Goal: Check status: Check status

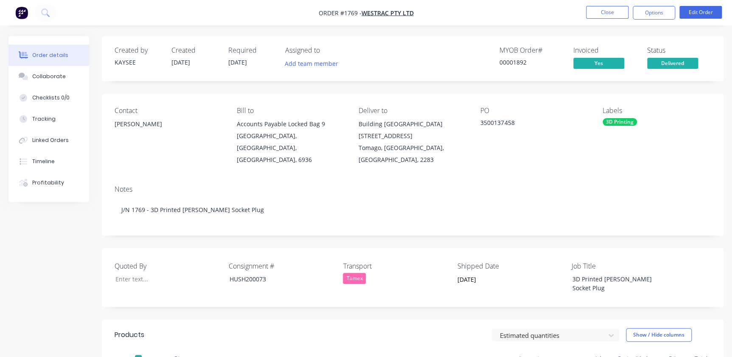
click at [597, 19] on li "Close" at bounding box center [607, 13] width 42 height 14
click at [597, 17] on button "Close" at bounding box center [607, 12] width 42 height 13
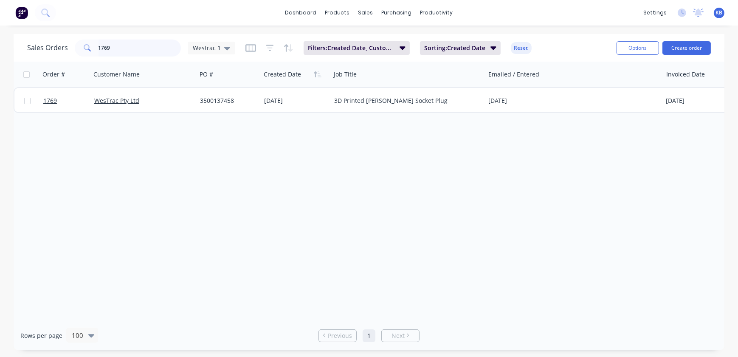
click at [123, 52] on input "1769" at bounding box center [140, 47] width 83 height 17
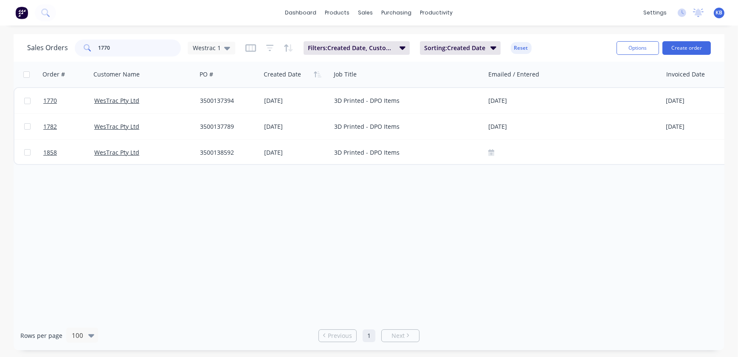
type input "1770"
click at [127, 52] on input "1770" at bounding box center [140, 47] width 83 height 17
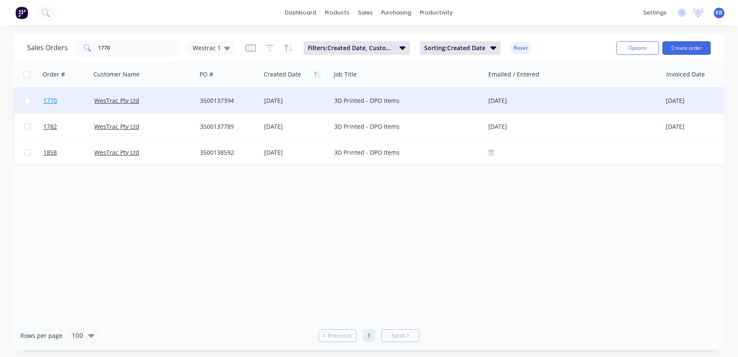
click at [50, 102] on span "1770" at bounding box center [50, 100] width 14 height 8
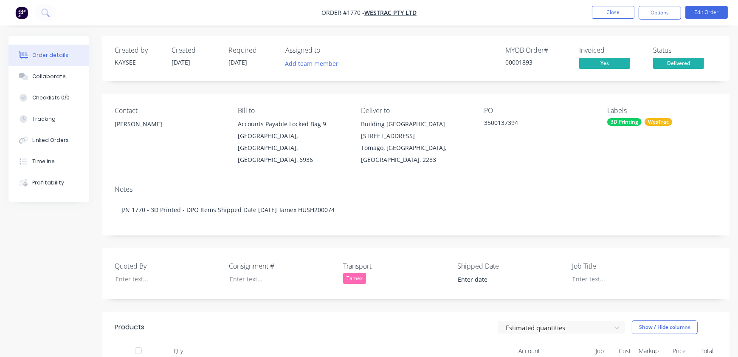
type input "[DATE]"
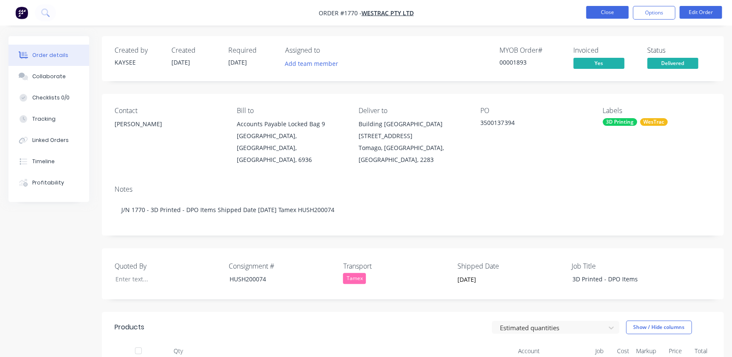
click at [613, 12] on button "Close" at bounding box center [607, 12] width 42 height 13
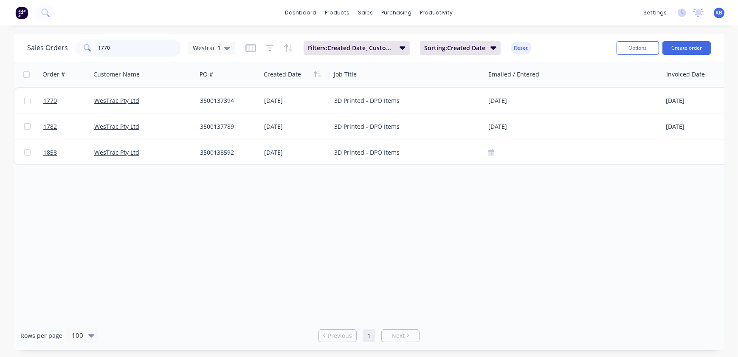
drag, startPoint x: 141, startPoint y: 49, endPoint x: 8, endPoint y: 48, distance: 132.5
click at [22, 48] on div "Sales Orders 1770 Westrac 1 Filters: Created Date, Customer Name Sorting: Creat…" at bounding box center [369, 48] width 711 height 28
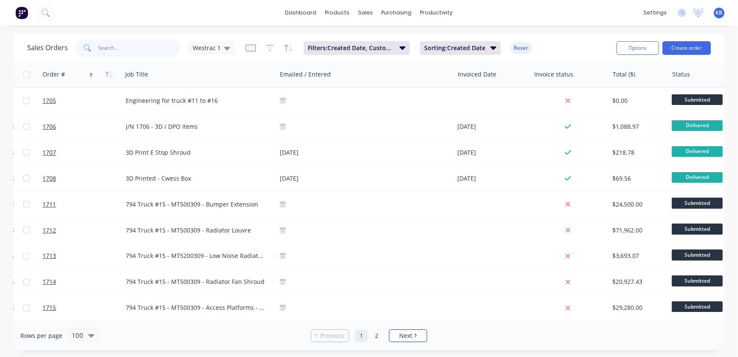
scroll to position [0, 411]
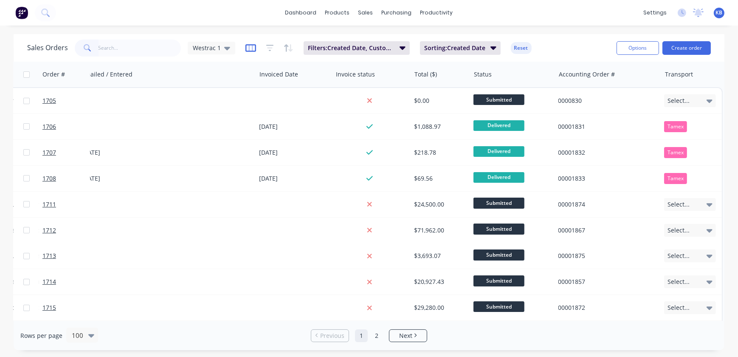
click at [246, 48] on icon "button" at bounding box center [250, 48] width 11 height 8
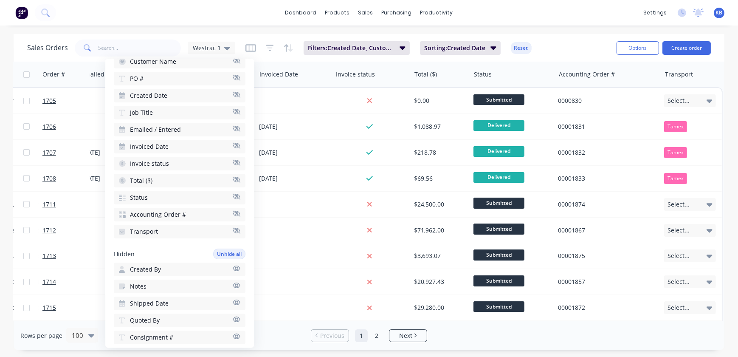
scroll to position [193, 0]
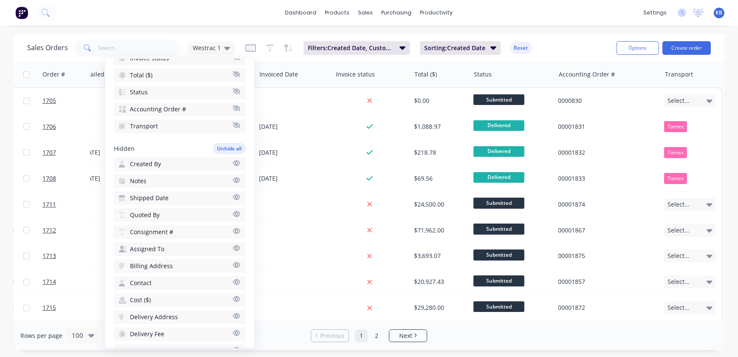
click at [139, 194] on span "Shipped Date" at bounding box center [149, 198] width 39 height 8
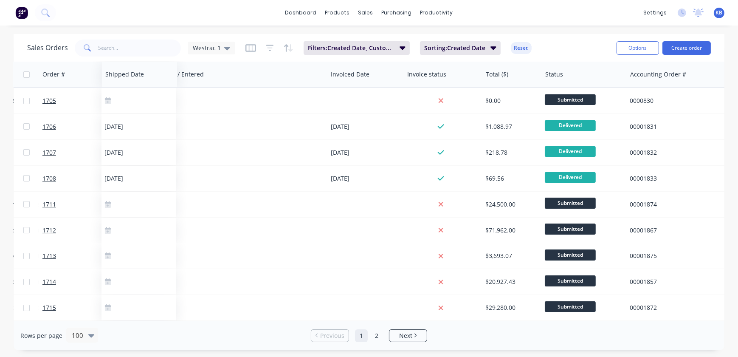
drag, startPoint x: 675, startPoint y: 73, endPoint x: 119, endPoint y: 84, distance: 555.9
click at [119, 84] on div "Shipped Date" at bounding box center [139, 74] width 75 height 25
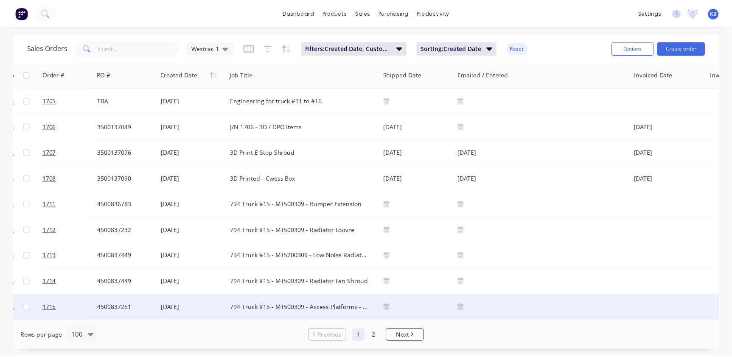
scroll to position [0, 98]
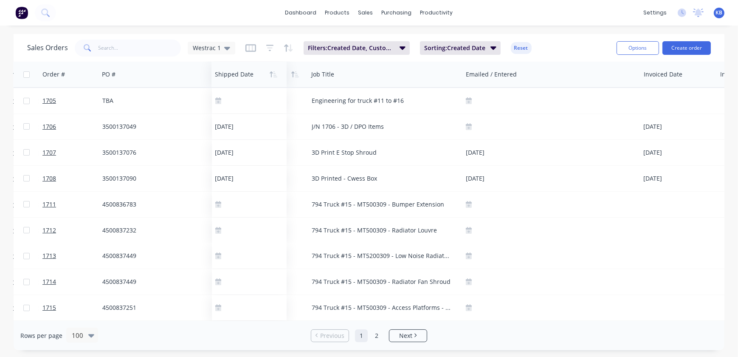
drag, startPoint x: 403, startPoint y: 73, endPoint x: 227, endPoint y: 81, distance: 176.4
click at [227, 81] on div at bounding box center [247, 74] width 65 height 17
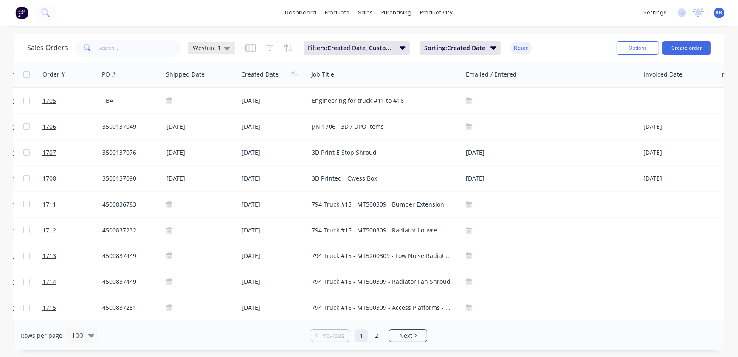
click at [225, 50] on icon at bounding box center [227, 47] width 6 height 9
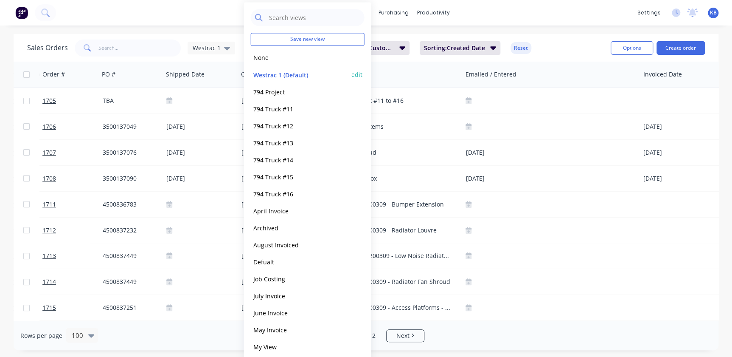
click at [363, 75] on div "Westrac 1 (Default) edit" at bounding box center [308, 74] width 114 height 17
click at [361, 75] on button "edit" at bounding box center [357, 74] width 11 height 9
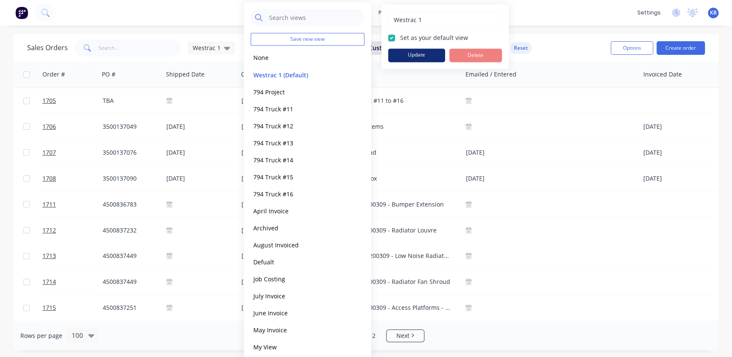
click at [406, 58] on button "Update" at bounding box center [417, 55] width 57 height 14
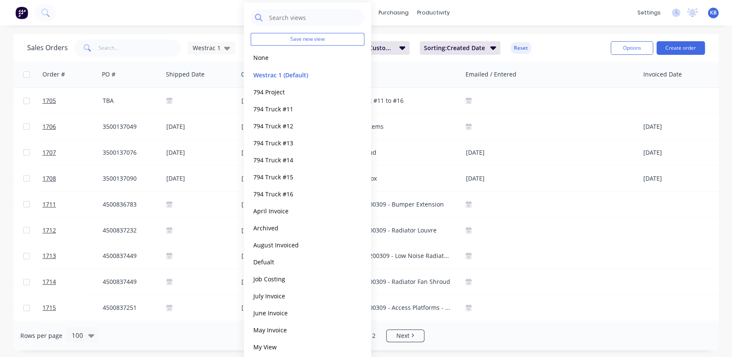
drag, startPoint x: 106, startPoint y: 36, endPoint x: 107, endPoint y: 41, distance: 5.3
click at [107, 37] on div "Sales Orders Westrac 1 Filters: Created Date, Customer Name Sorting: Created Da…" at bounding box center [366, 48] width 705 height 28
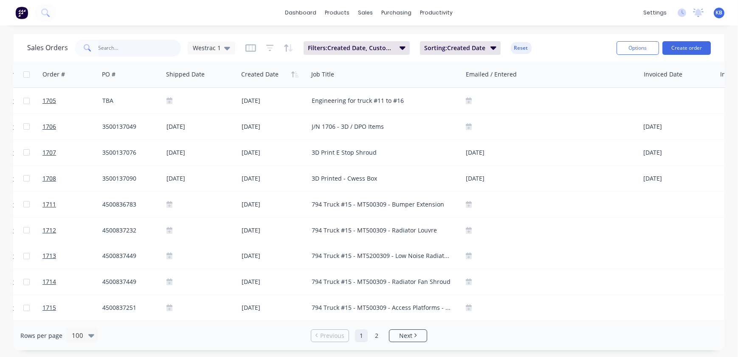
click at [108, 45] on input "text" at bounding box center [140, 47] width 83 height 17
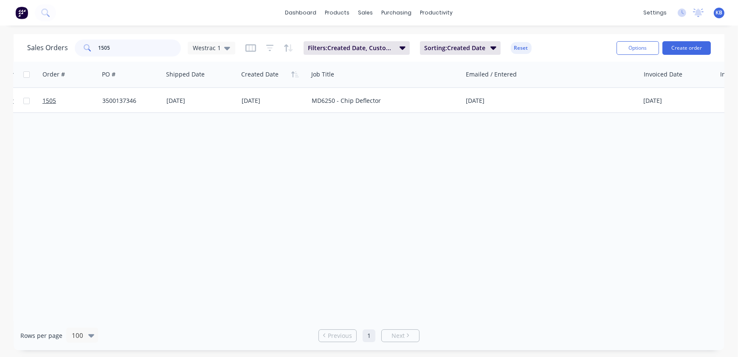
type input "1505"
drag, startPoint x: 133, startPoint y: 101, endPoint x: 98, endPoint y: 127, distance: 44.0
click at [98, 127] on div "Order # Customer Name PO # Shipped Date Created Date Job Title Emailed / Entere…" at bounding box center [369, 191] width 711 height 259
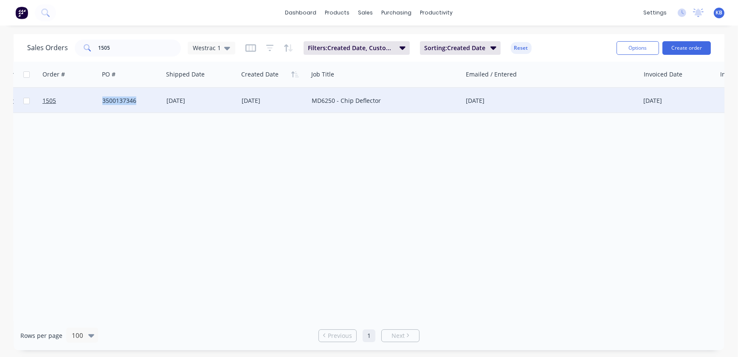
drag, startPoint x: 135, startPoint y: 101, endPoint x: 99, endPoint y: 101, distance: 36.1
click at [99, 101] on div "3500137346" at bounding box center [131, 100] width 64 height 25
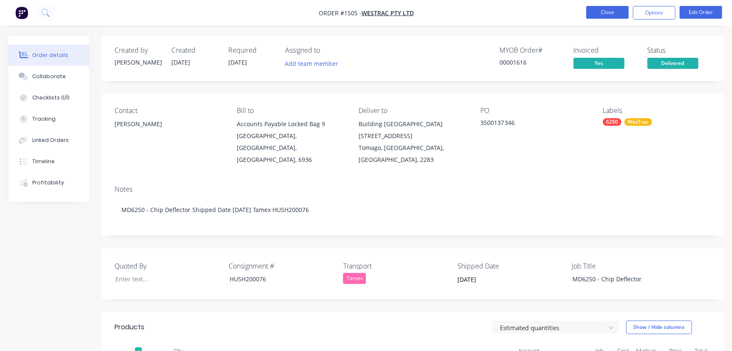
click at [608, 13] on button "Close" at bounding box center [607, 12] width 42 height 13
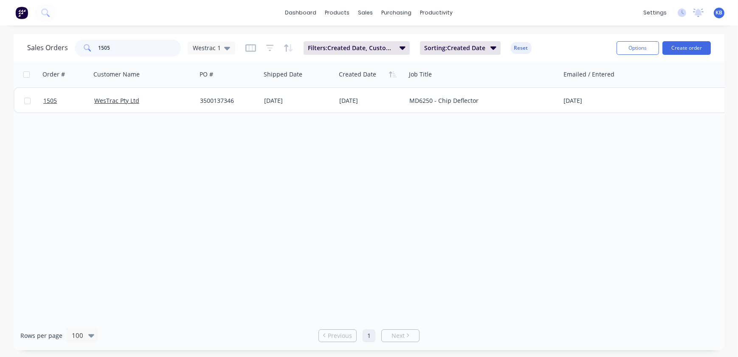
drag, startPoint x: 117, startPoint y: 45, endPoint x: 74, endPoint y: 43, distance: 42.5
click at [75, 44] on div "1505" at bounding box center [128, 47] width 106 height 17
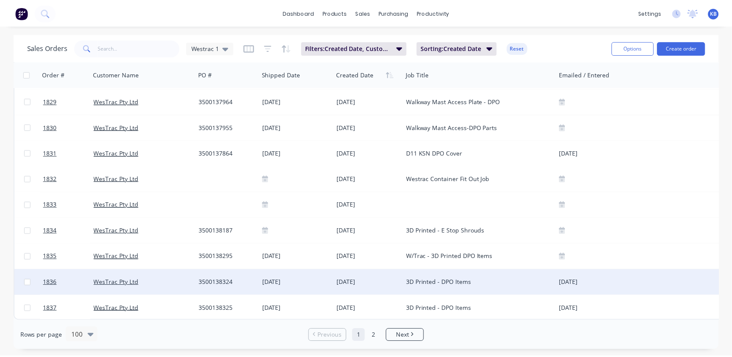
scroll to position [2357, 0]
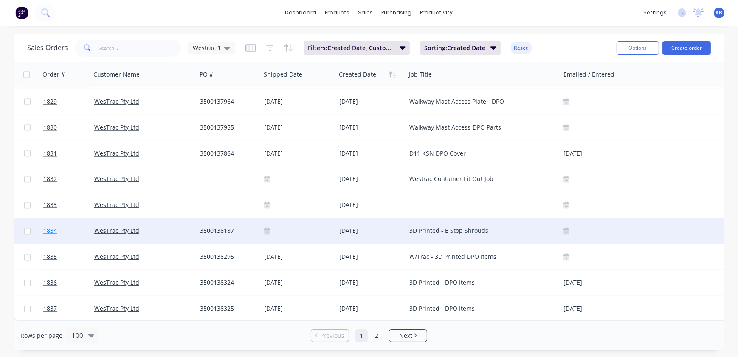
click at [51, 226] on span "1834" at bounding box center [50, 230] width 14 height 8
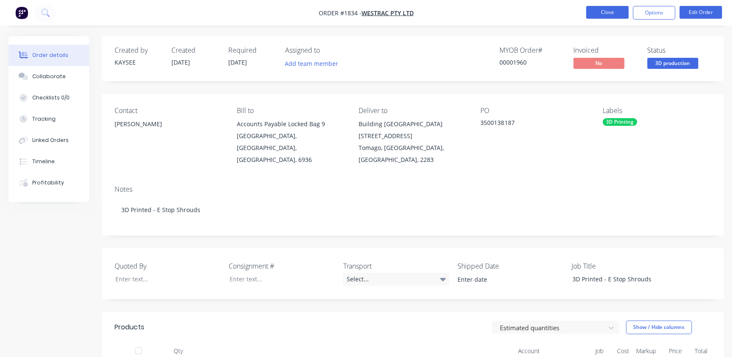
click at [599, 18] on nav "Order #1834 - WesTrac Pty Ltd Close Options Edit Order" at bounding box center [366, 12] width 732 height 25
click at [599, 16] on button "Close" at bounding box center [607, 12] width 42 height 13
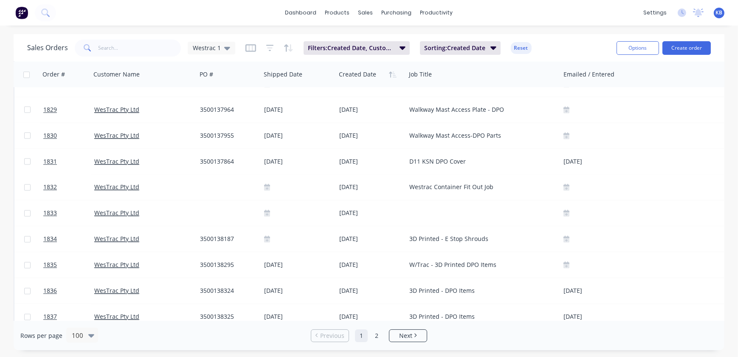
scroll to position [2357, 0]
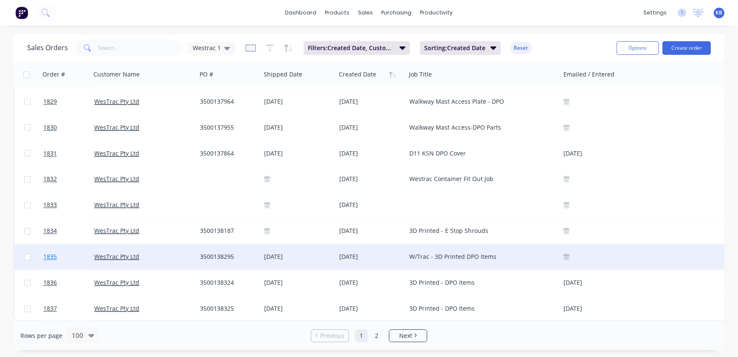
click at [54, 252] on span "1835" at bounding box center [50, 256] width 14 height 8
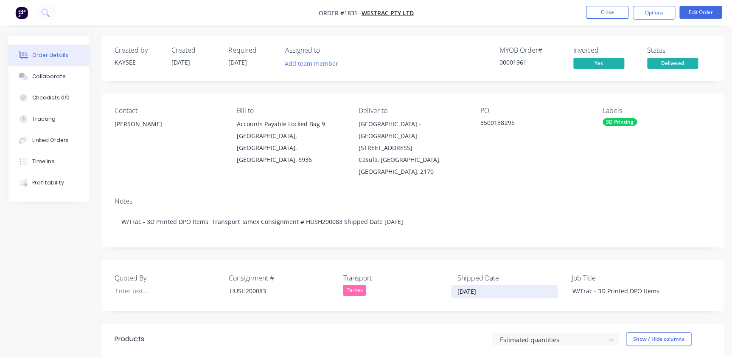
click at [482, 285] on input "[DATE]" at bounding box center [505, 291] width 106 height 13
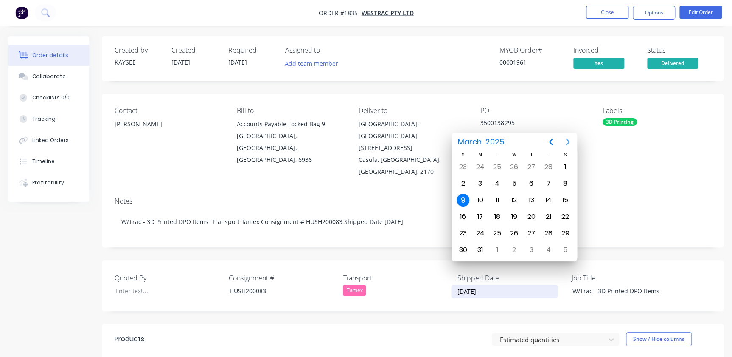
click at [565, 141] on icon "Next page" at bounding box center [568, 142] width 10 height 10
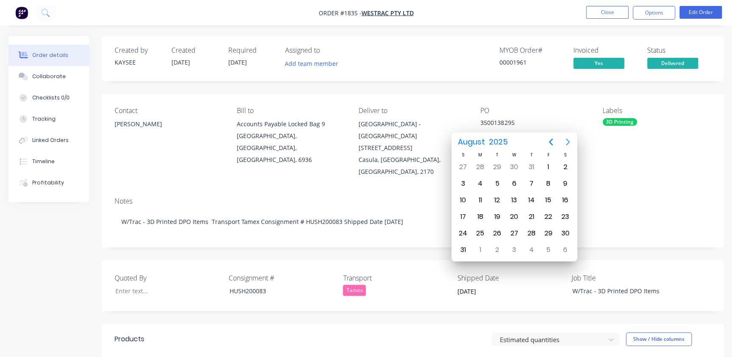
click at [565, 141] on icon "Next page" at bounding box center [568, 142] width 10 height 10
click at [496, 183] on div "9" at bounding box center [497, 183] width 13 height 13
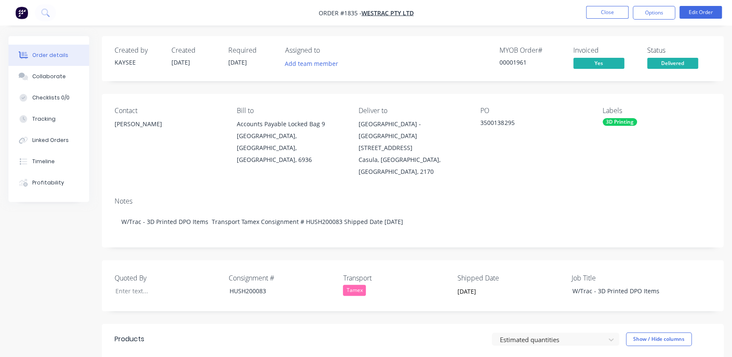
drag, startPoint x: 609, startPoint y: 11, endPoint x: 477, endPoint y: 254, distance: 277.2
click at [477, 251] on div "Order #1835 - WesTrac Pty Ltd Close Options Edit Order Order details Collaborat…" at bounding box center [366, 275] width 732 height 551
click at [474, 284] on label "[DATE]" at bounding box center [504, 291] width 107 height 14
click at [474, 285] on input "[DATE]" at bounding box center [505, 291] width 106 height 13
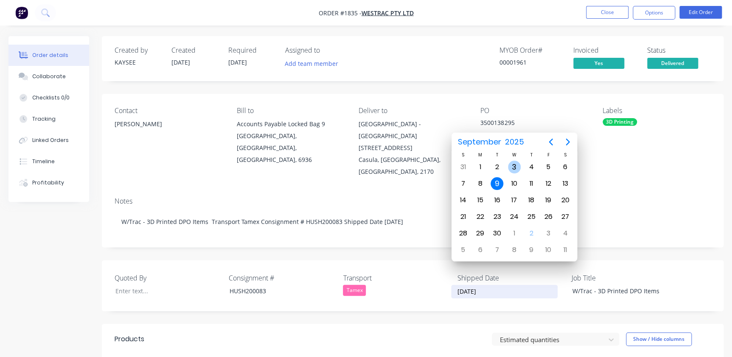
click at [511, 167] on div "3" at bounding box center [514, 167] width 13 height 13
type input "[DATE]"
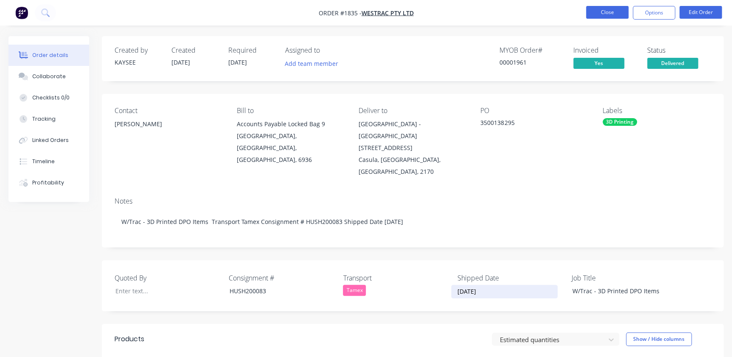
click at [602, 10] on button "Close" at bounding box center [607, 12] width 42 height 13
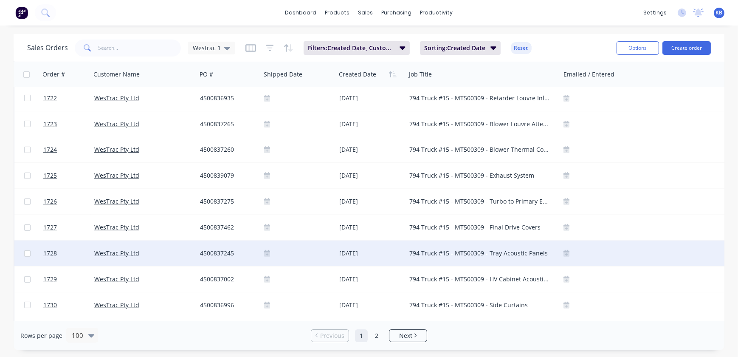
scroll to position [463, 0]
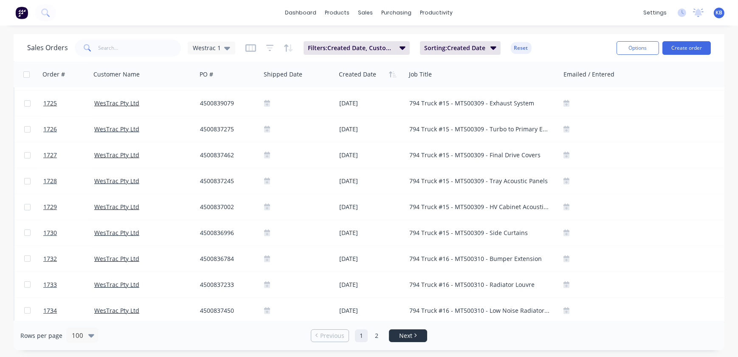
click at [400, 334] on span "Next" at bounding box center [405, 335] width 13 height 8
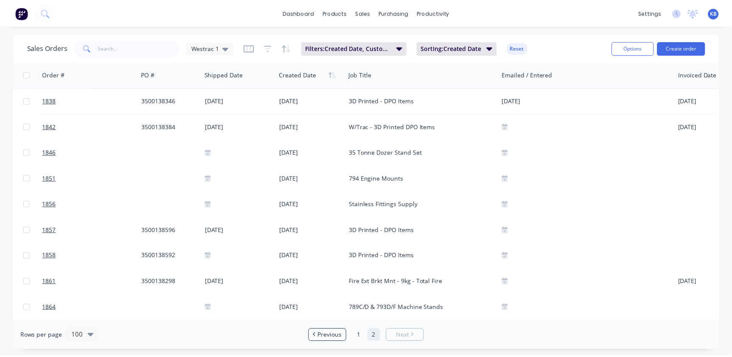
scroll to position [0, 56]
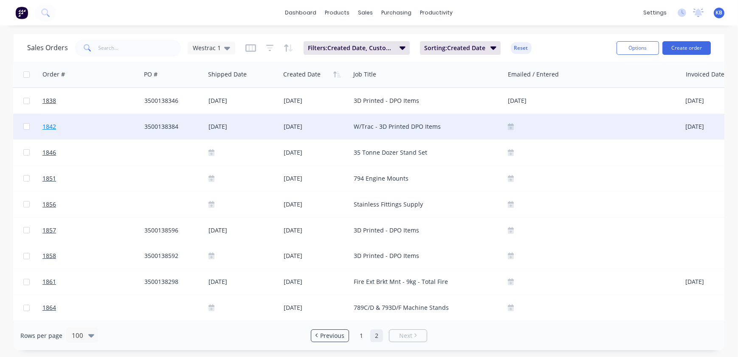
click at [61, 128] on link "1842" at bounding box center [67, 126] width 51 height 25
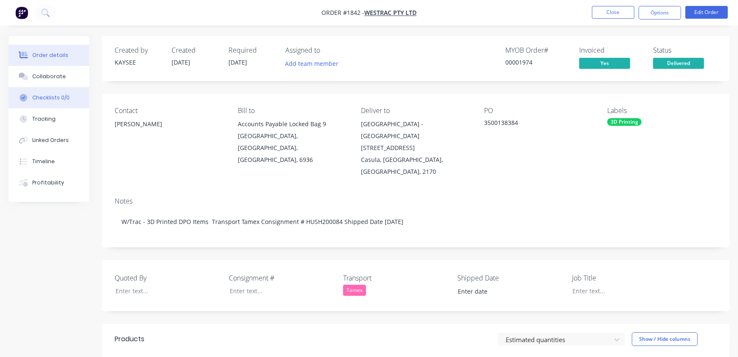
type input "[DATE]"
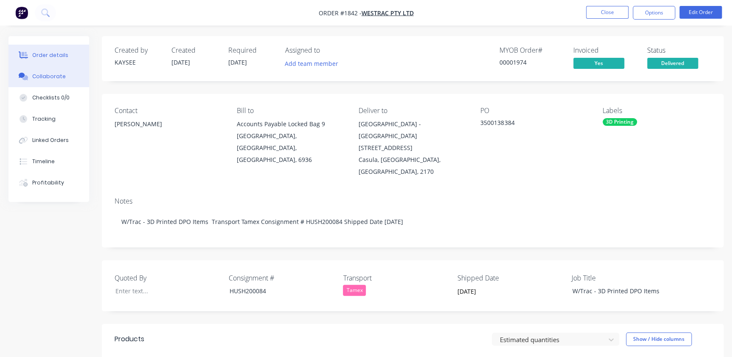
click at [53, 75] on div "Collaborate" at bounding box center [49, 77] width 34 height 8
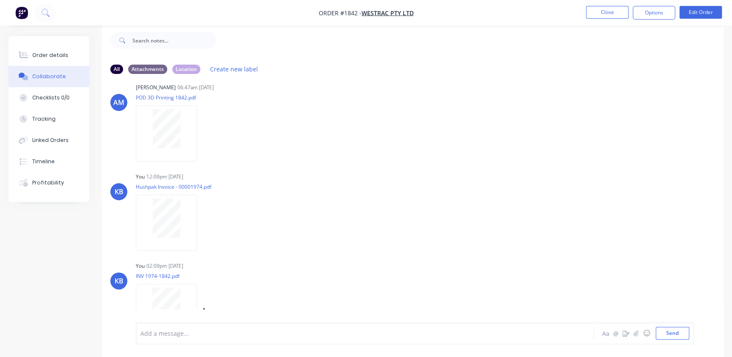
scroll to position [197, 0]
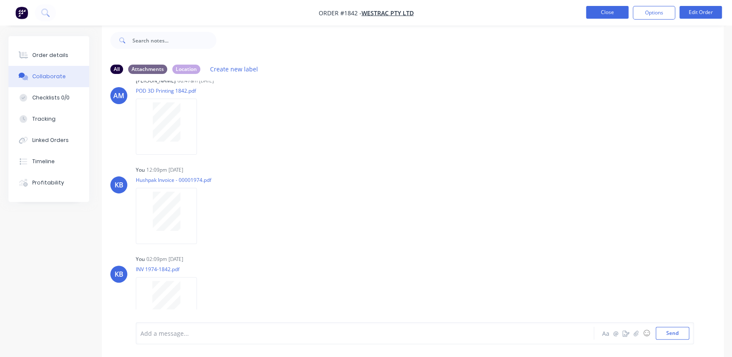
click at [603, 13] on button "Close" at bounding box center [607, 12] width 42 height 13
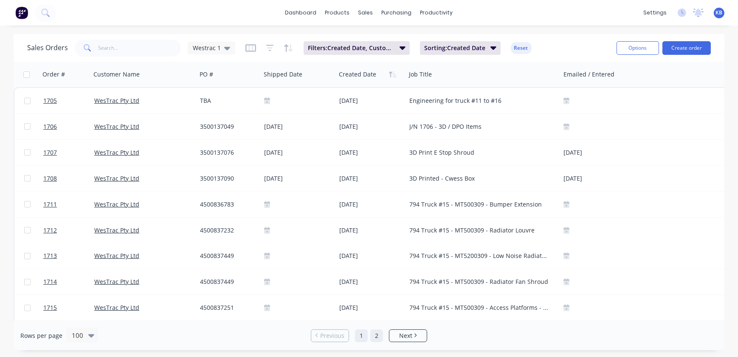
click at [379, 335] on link "2" at bounding box center [376, 335] width 13 height 13
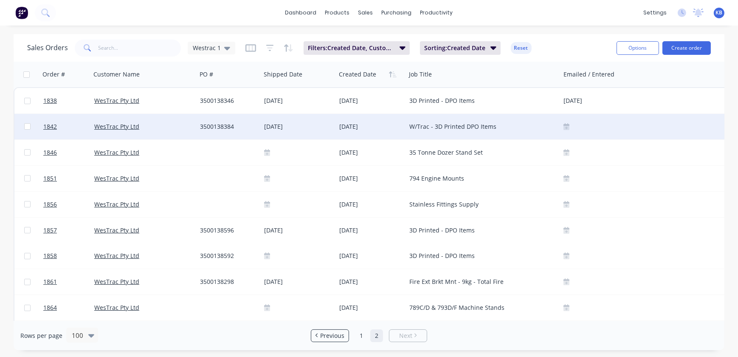
click at [569, 125] on div at bounding box center [648, 126] width 171 height 7
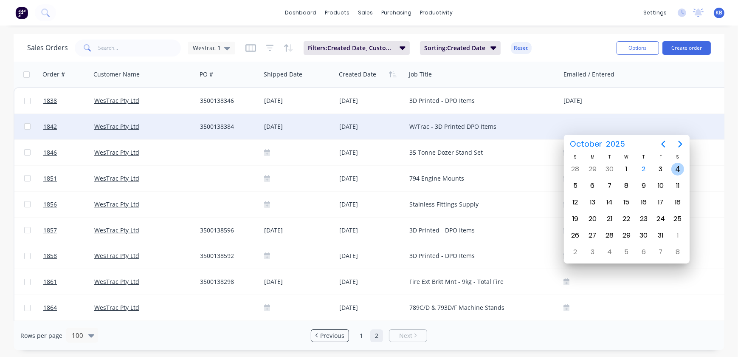
click at [673, 170] on div "4" at bounding box center [677, 169] width 13 height 13
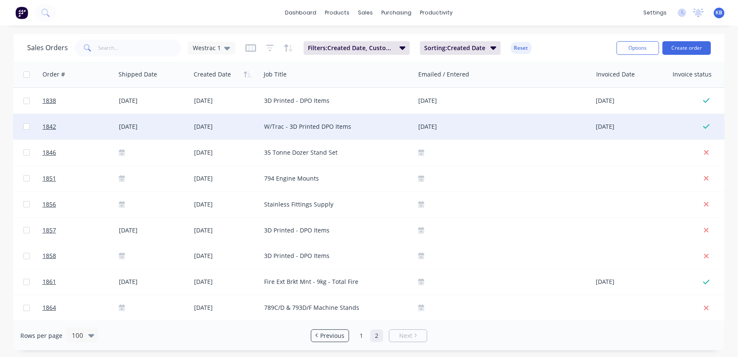
scroll to position [0, 146]
click at [442, 129] on div "[DATE]" at bounding box center [502, 126] width 171 height 11
type input "[DATE]"
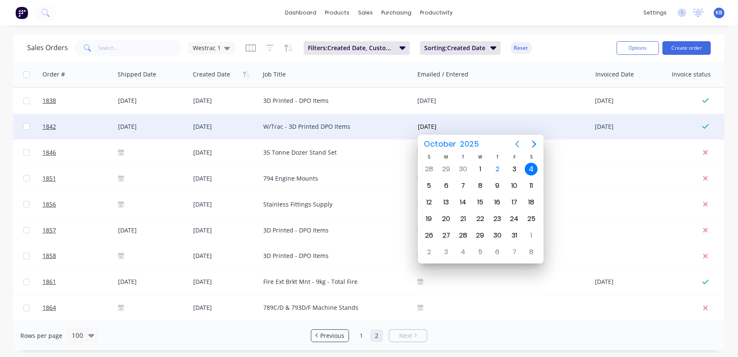
click at [510, 140] on button "Previous page" at bounding box center [517, 143] width 17 height 17
click at [514, 143] on icon "Previous page" at bounding box center [517, 144] width 10 height 10
click at [528, 142] on button "Next page" at bounding box center [534, 143] width 17 height 17
click at [498, 169] on div "4" at bounding box center [497, 169] width 13 height 13
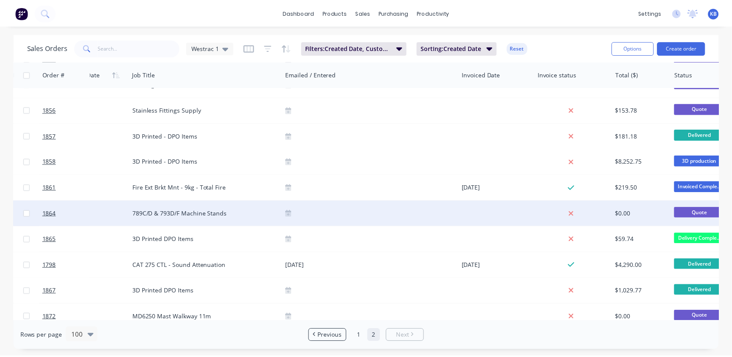
scroll to position [77, 276]
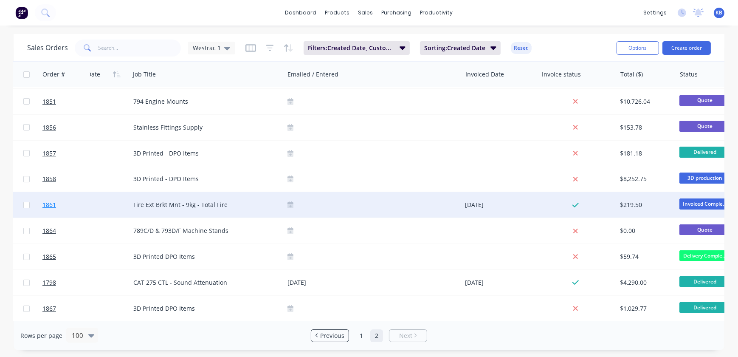
click at [49, 204] on span "1861" at bounding box center [49, 204] width 14 height 8
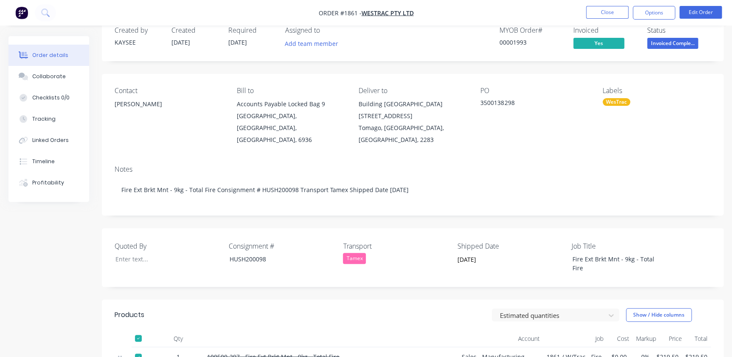
scroll to position [38, 0]
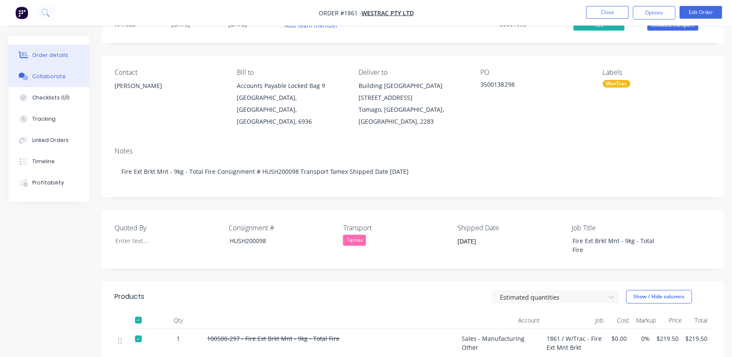
click at [63, 82] on button "Collaborate" at bounding box center [48, 76] width 81 height 21
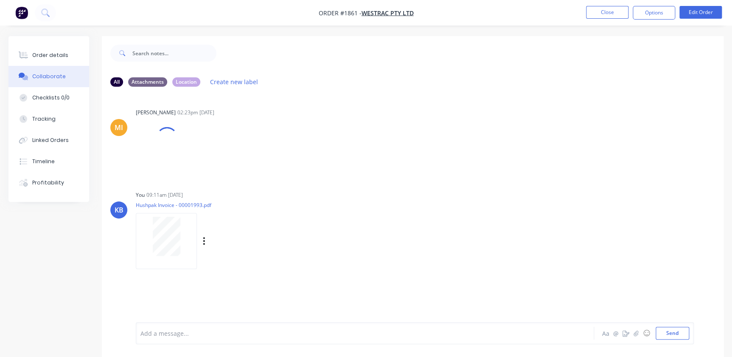
scroll to position [13, 0]
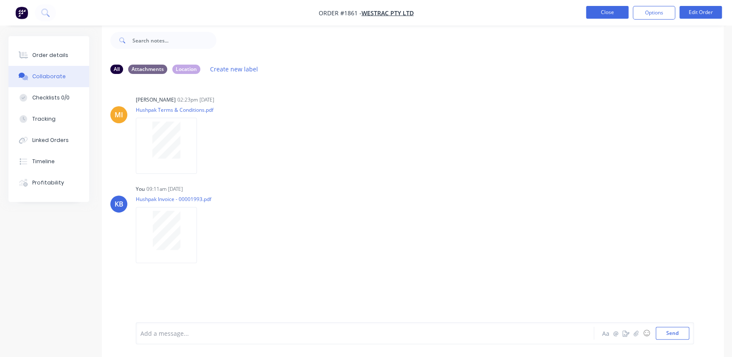
click at [607, 8] on button "Close" at bounding box center [607, 12] width 42 height 13
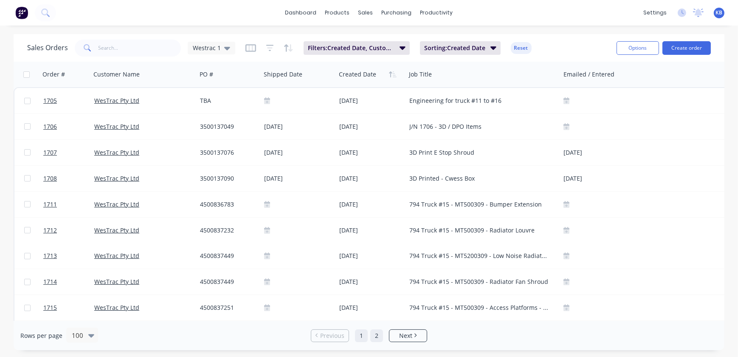
click at [373, 328] on div "Rows per page 100 Previous 1 2 Next" at bounding box center [369, 335] width 711 height 29
click at [374, 331] on link "2" at bounding box center [376, 335] width 13 height 13
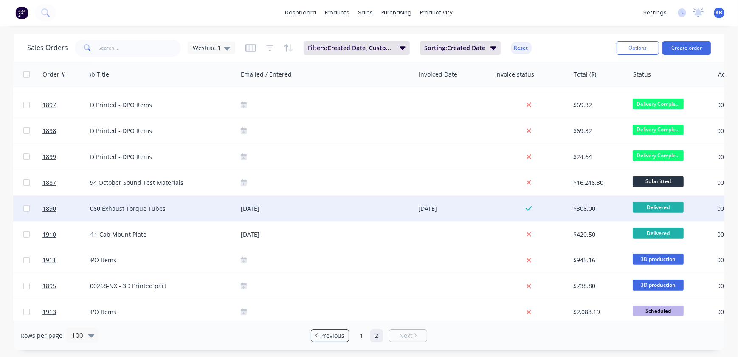
scroll to position [579, 323]
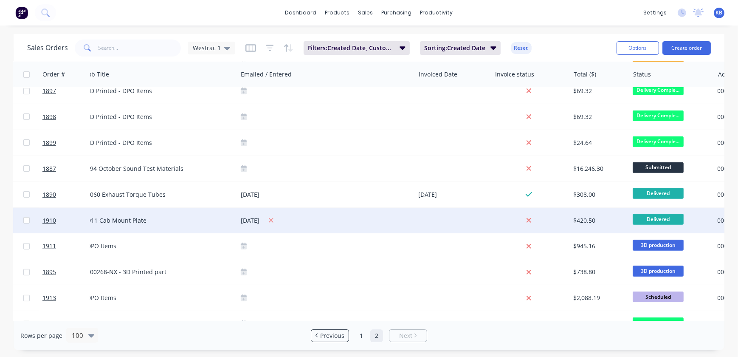
click at [276, 220] on button at bounding box center [271, 220] width 11 height 11
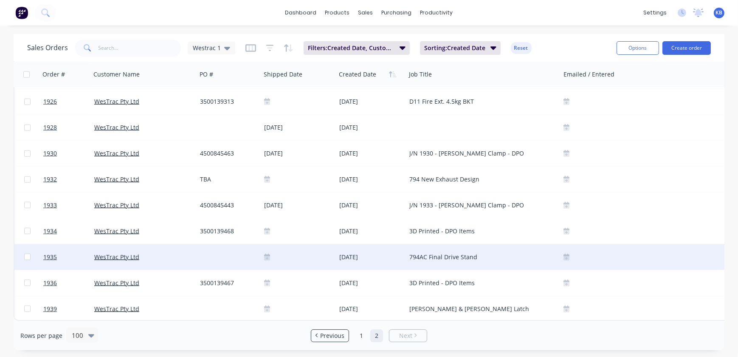
scroll to position [1064, 0]
